Goal: Information Seeking & Learning: Learn about a topic

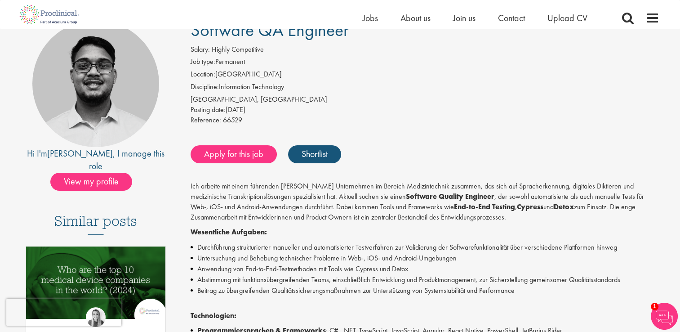
scroll to position [81, 0]
click at [221, 176] on div "Software QA Engineer Salary: Highly Competitive Job type: Permanent Location: S…" at bounding box center [421, 293] width 489 height 547
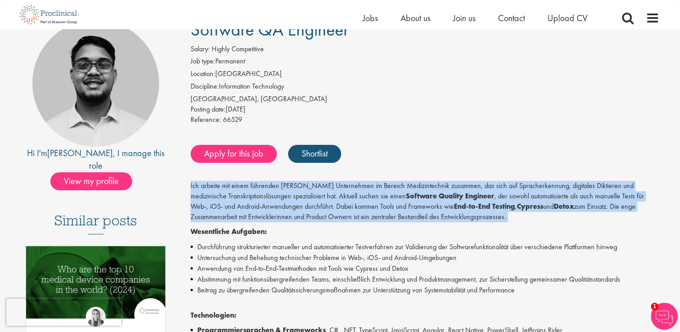
click at [221, 176] on div "Software QA Engineer Salary: Highly Competitive Job type: Permanent Location: S…" at bounding box center [421, 293] width 489 height 547
click at [577, 222] on div "Ich arbeite mit einem führenden Schweizer Unternehmen im Bereich Medizintechnik…" at bounding box center [424, 312] width 469 height 262
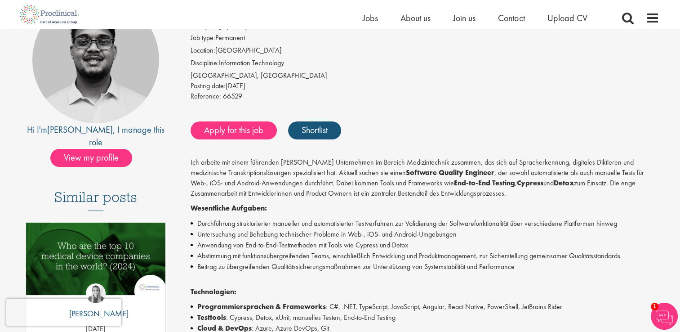
scroll to position [109, 0]
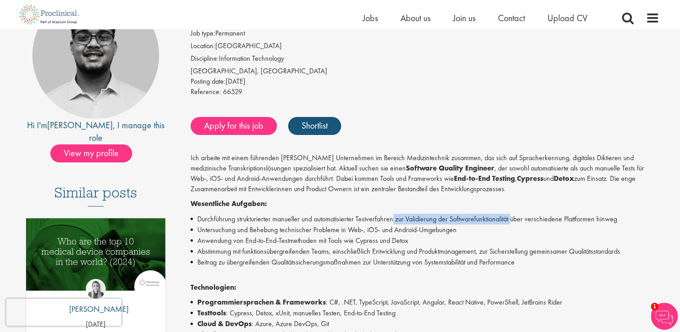
drag, startPoint x: 393, startPoint y: 221, endPoint x: 513, endPoint y: 220, distance: 119.5
click at [513, 220] on li "Durchführung strukturierter manueller und automatisierter Testverfahren zur Val…" at bounding box center [424, 218] width 469 height 11
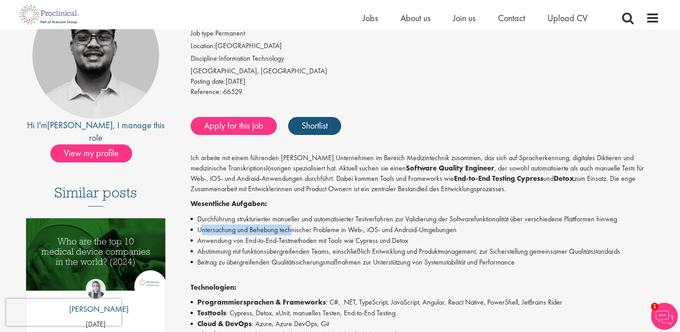
drag, startPoint x: 199, startPoint y: 228, endPoint x: 292, endPoint y: 231, distance: 92.6
click at [292, 231] on li "Untersuchung und Behebung technischer Probleme in Web-, iOS- und Android-Umgebu…" at bounding box center [424, 229] width 469 height 11
drag, startPoint x: 203, startPoint y: 254, endPoint x: 225, endPoint y: 253, distance: 21.1
click at [225, 253] on li "Abstimmung mit funktionsübergreifenden Teams, einschließlich Entwicklung und Pr…" at bounding box center [424, 251] width 469 height 11
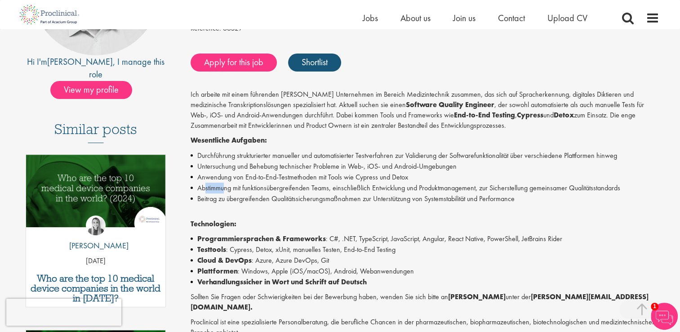
scroll to position [174, 0]
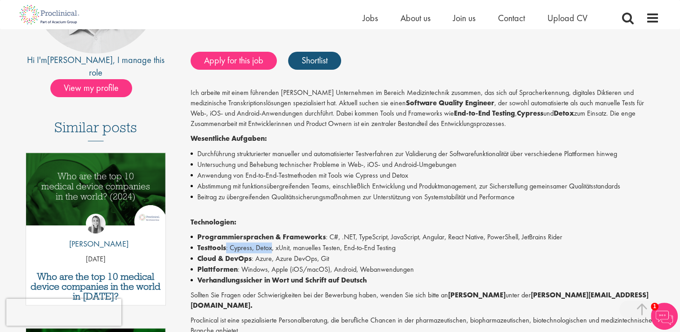
drag, startPoint x: 225, startPoint y: 249, endPoint x: 273, endPoint y: 247, distance: 48.1
click at [273, 247] on li "Testtools : Cypress, Detox, xUnit, manuelles Testen, End-to-End Testing" at bounding box center [424, 247] width 469 height 11
drag, startPoint x: 273, startPoint y: 247, endPoint x: 326, endPoint y: 258, distance: 54.6
click at [326, 258] on li "Cloud & DevOps : Azure, Azure DevOps, Git" at bounding box center [424, 258] width 469 height 11
drag, startPoint x: 250, startPoint y: 269, endPoint x: 379, endPoint y: 262, distance: 129.5
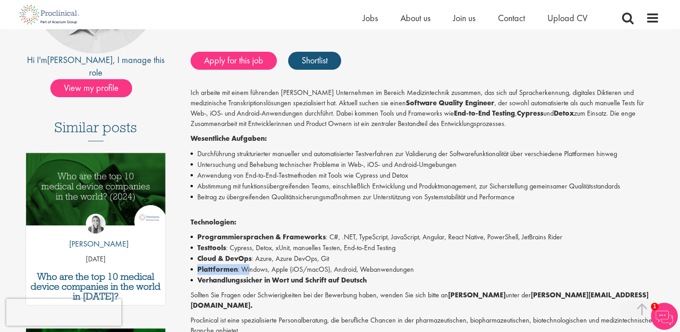
click at [379, 262] on ul "Programmiersprachen & Frameworks : C#, .NET, TypeScript, JavaScript, Angular, R…" at bounding box center [424, 258] width 469 height 54
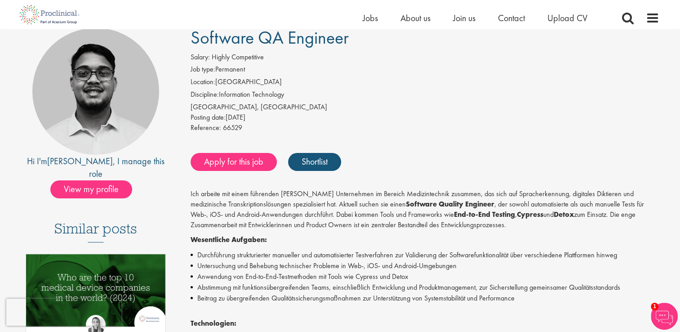
scroll to position [73, 0]
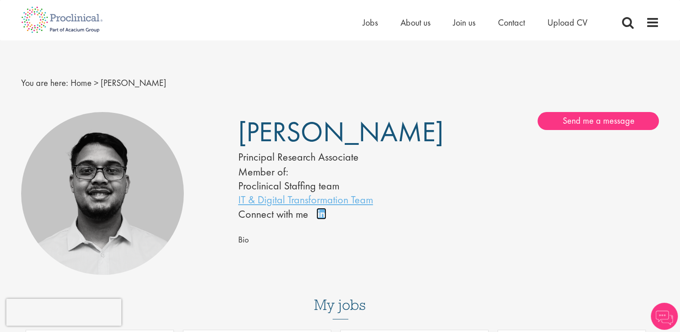
click at [321, 217] on link "Connect on LinkedIn" at bounding box center [324, 217] width 16 height 0
click at [49, 16] on img at bounding box center [61, 20] width 95 height 40
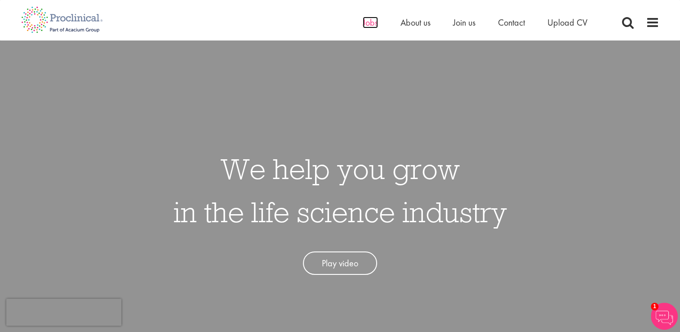
click at [375, 23] on span "Jobs" at bounding box center [370, 23] width 15 height 12
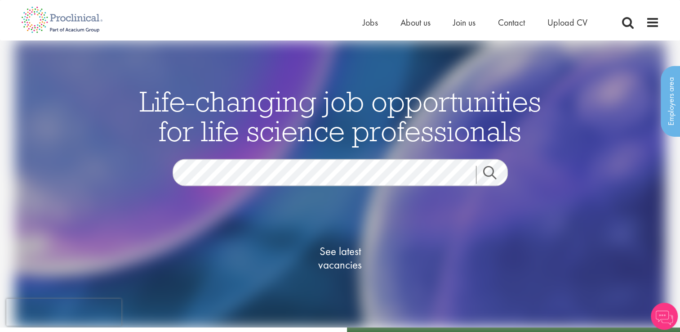
click at [404, 30] on div "Home Jobs About us Join us Contact Upload CV" at bounding box center [486, 25] width 247 height 18
click at [408, 25] on span "About us" at bounding box center [415, 23] width 30 height 12
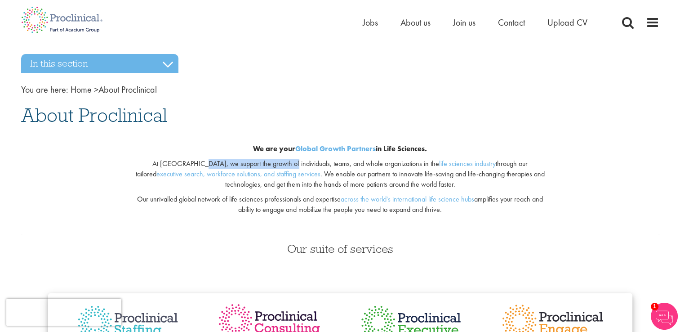
drag, startPoint x: 171, startPoint y: 164, endPoint x: 256, endPoint y: 166, distance: 85.4
click at [256, 166] on p "At [GEOGRAPHIC_DATA], we support the growth of individuals, teams, and whole or…" at bounding box center [339, 174] width 421 height 31
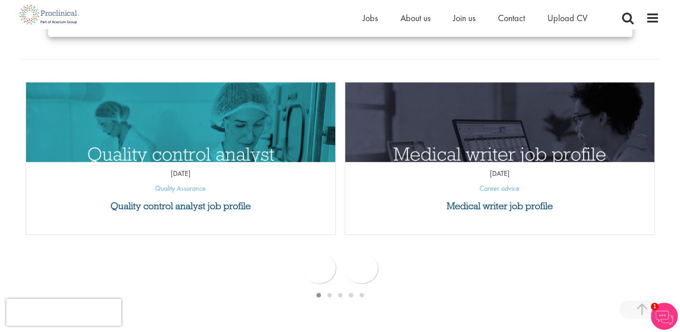
scroll to position [373, 0]
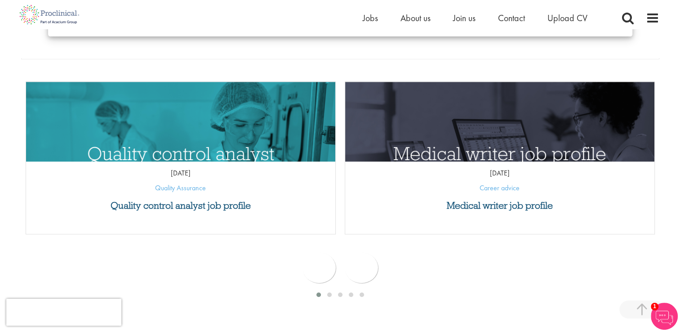
click at [662, 318] on img at bounding box center [663, 315] width 27 height 27
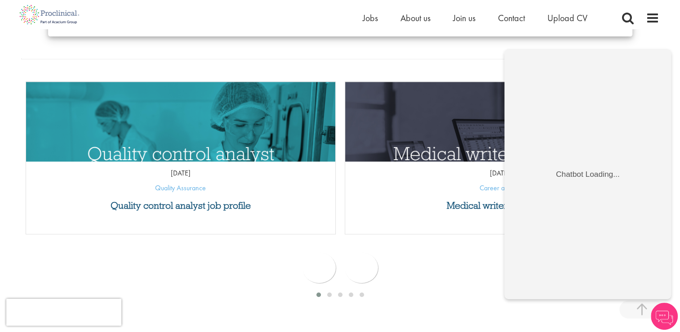
click at [436, 215] on div "Medical writer job profile [DATE] Career advice" at bounding box center [500, 157] width 310 height 153
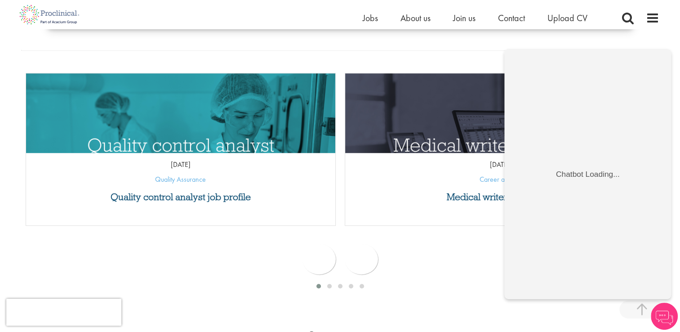
scroll to position [386, 0]
